Goal: Transaction & Acquisition: Purchase product/service

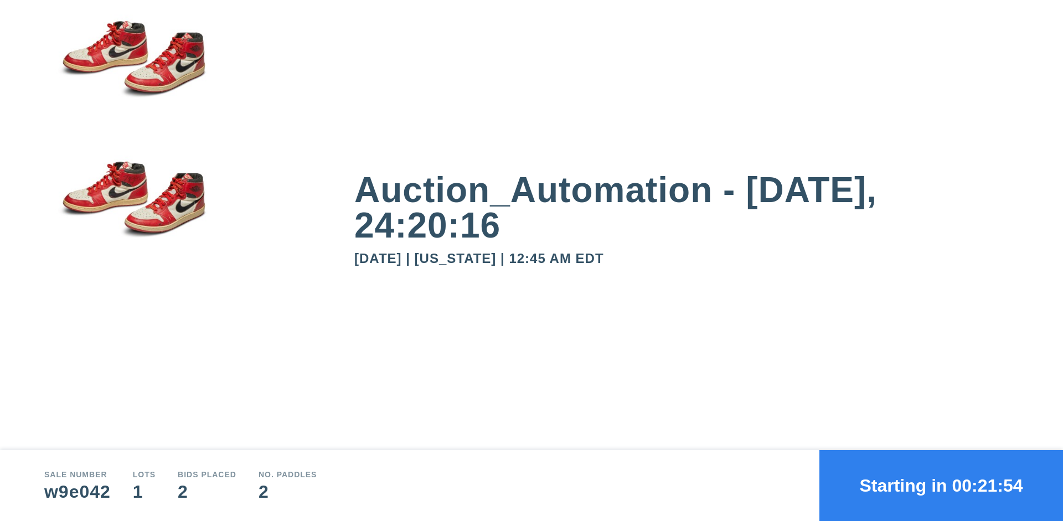
click at [941, 485] on button "Starting in 00:21:54" at bounding box center [940, 485] width 243 height 71
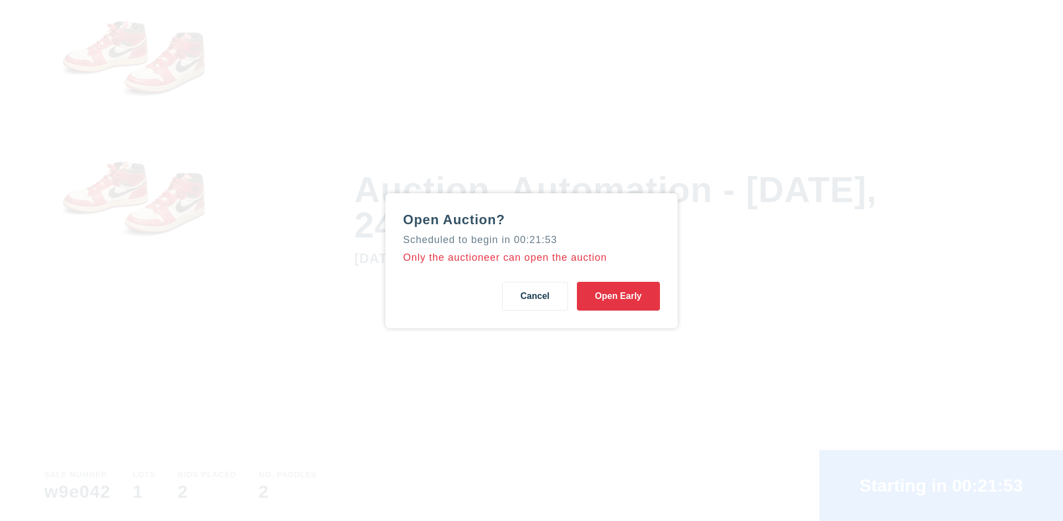
click at [618, 296] on button "Open Early" at bounding box center [618, 296] width 83 height 29
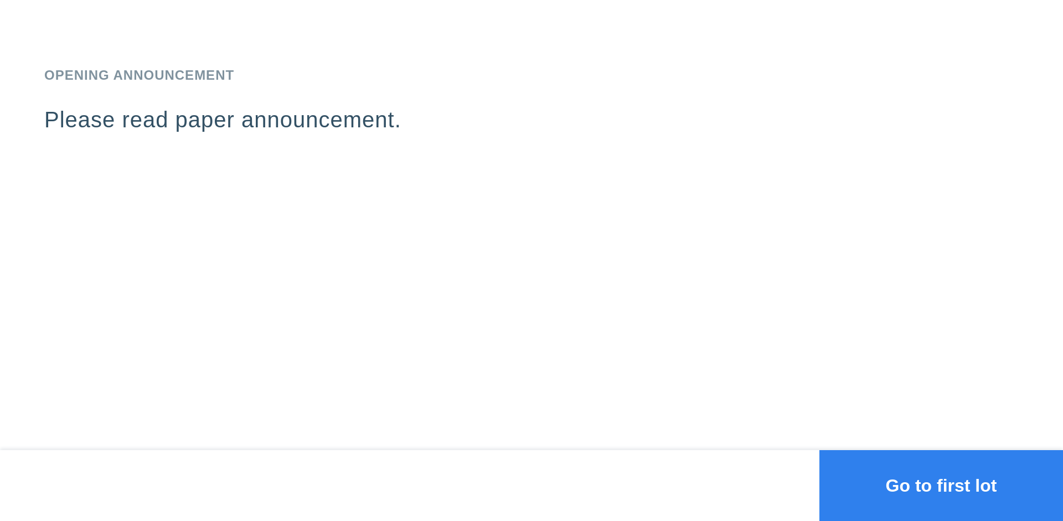
click at [941, 485] on button "Go to first lot" at bounding box center [940, 485] width 243 height 71
